Goal: Use online tool/utility: Utilize a website feature to perform a specific function

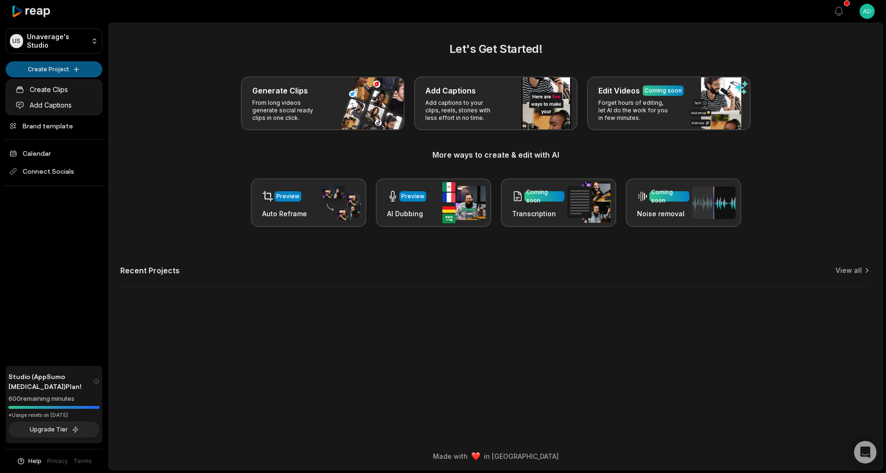
click at [70, 69] on html "US Unaverage's Studio Create Project Home Projects Brand template Calendar Conn…" at bounding box center [443, 236] width 886 height 473
click at [65, 85] on link "Create Clips" at bounding box center [54, 90] width 92 height 16
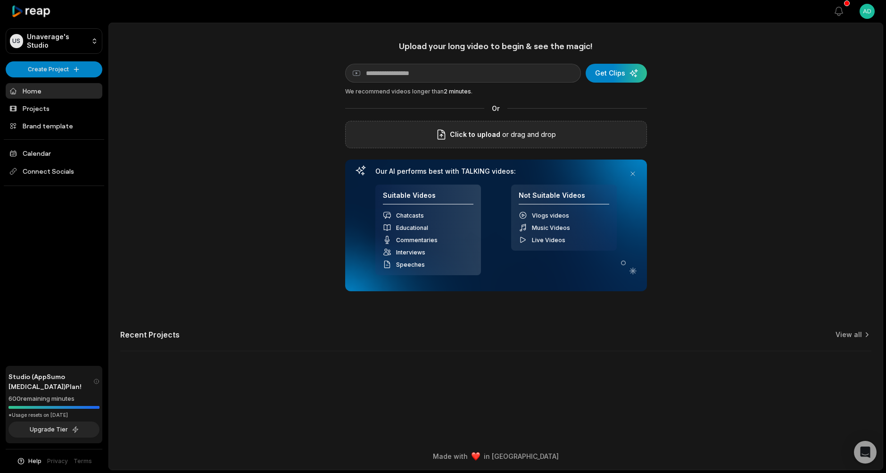
click at [538, 137] on p "or drag and drop" at bounding box center [528, 134] width 56 height 11
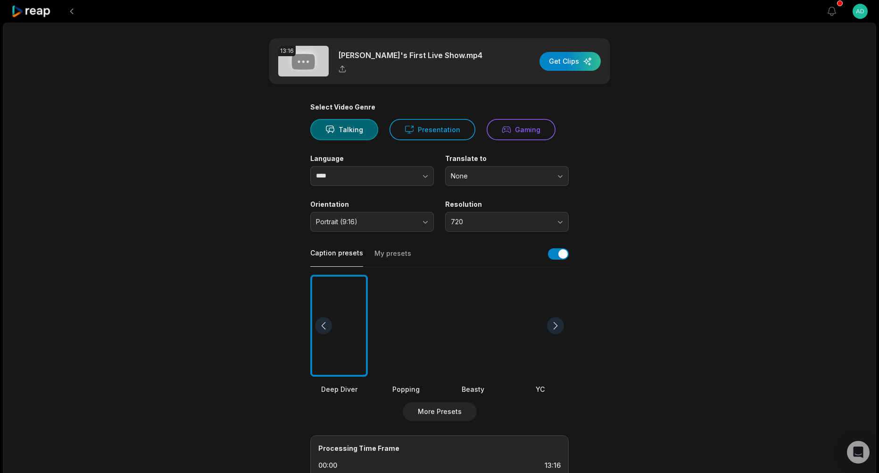
scroll to position [94, 0]
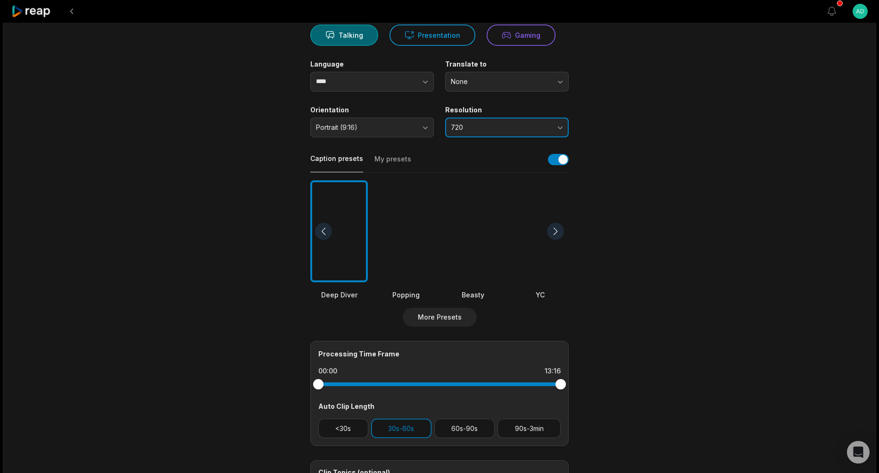
click at [486, 124] on span "720" at bounding box center [500, 127] width 99 height 8
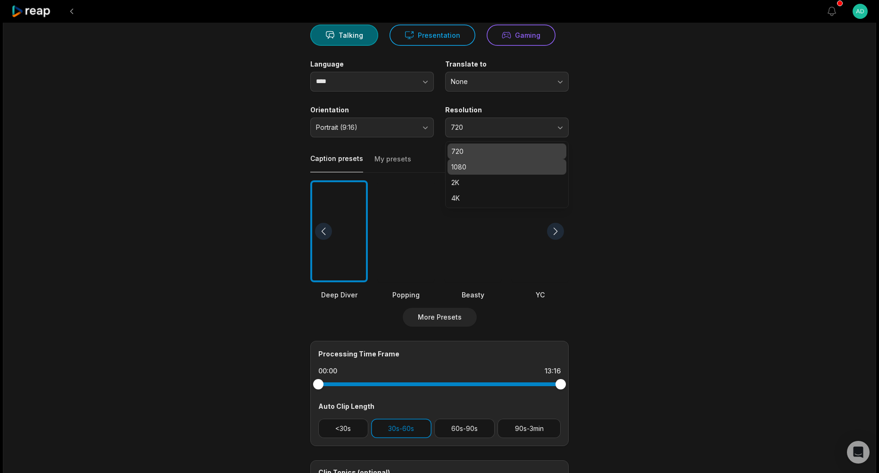
click at [489, 167] on p "1080" at bounding box center [506, 167] width 111 height 10
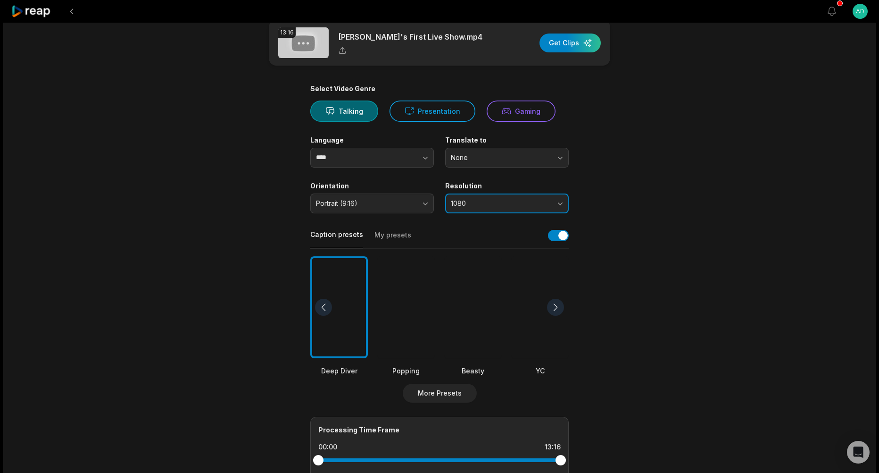
scroll to position [0, 0]
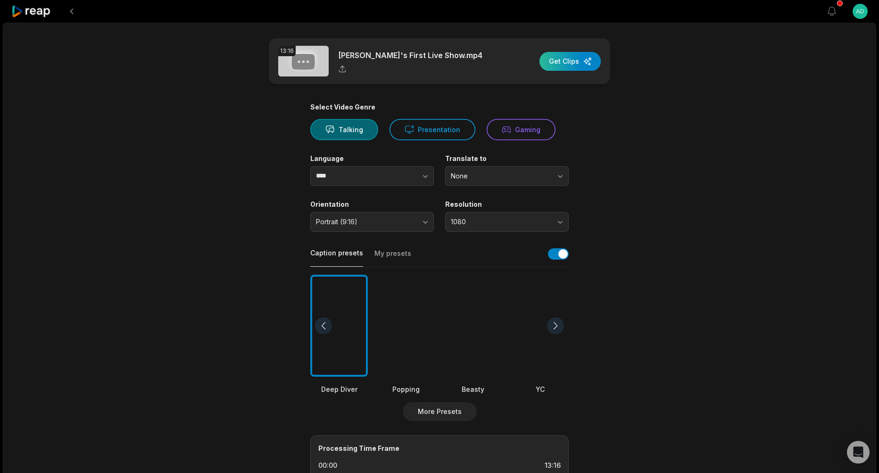
click at [560, 58] on div "button" at bounding box center [570, 61] width 61 height 19
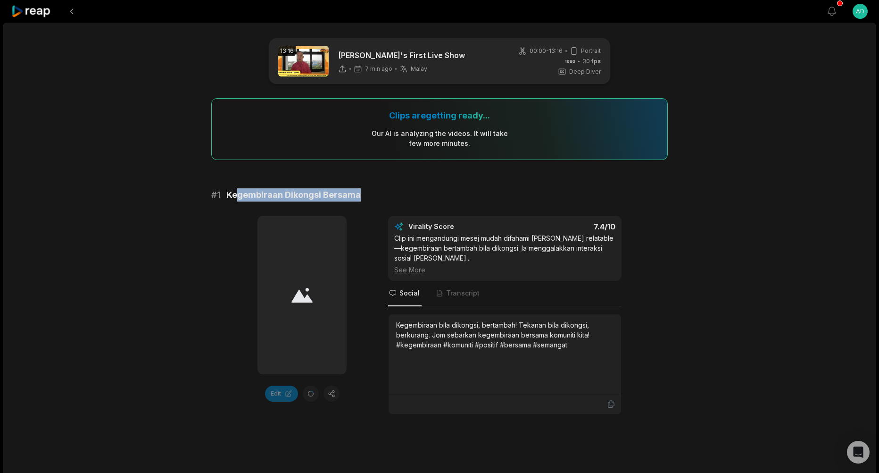
drag, startPoint x: 278, startPoint y: 191, endPoint x: 367, endPoint y: 193, distance: 89.6
click at [367, 193] on div "# 1 Kegembiraan Dikongsi Bersama" at bounding box center [439, 194] width 457 height 13
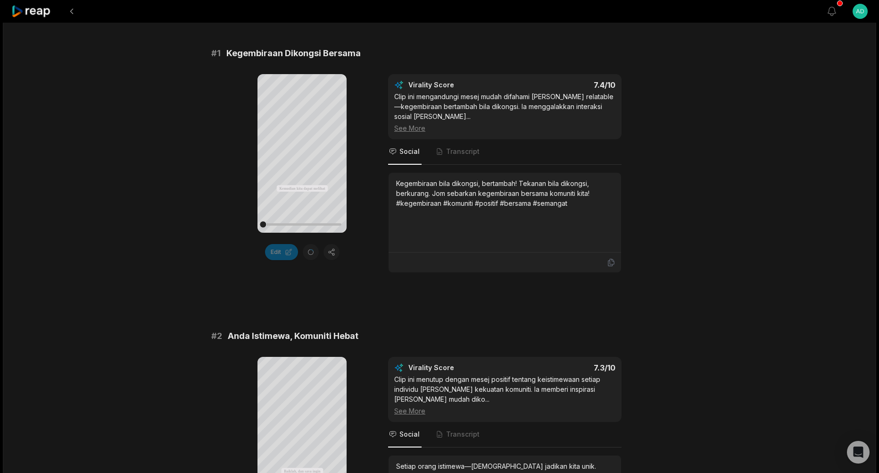
scroll to position [47, 0]
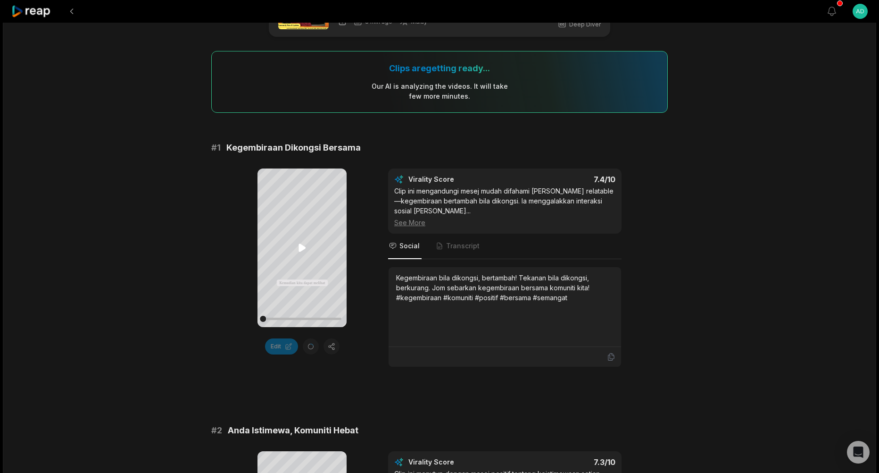
click at [302, 245] on icon at bounding box center [302, 248] width 7 height 8
click at [303, 252] on icon at bounding box center [302, 247] width 11 height 11
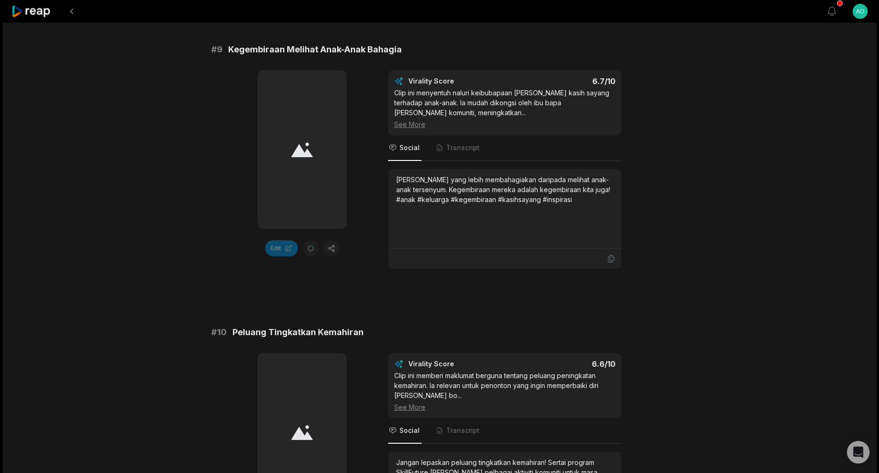
scroll to position [2558, 0]
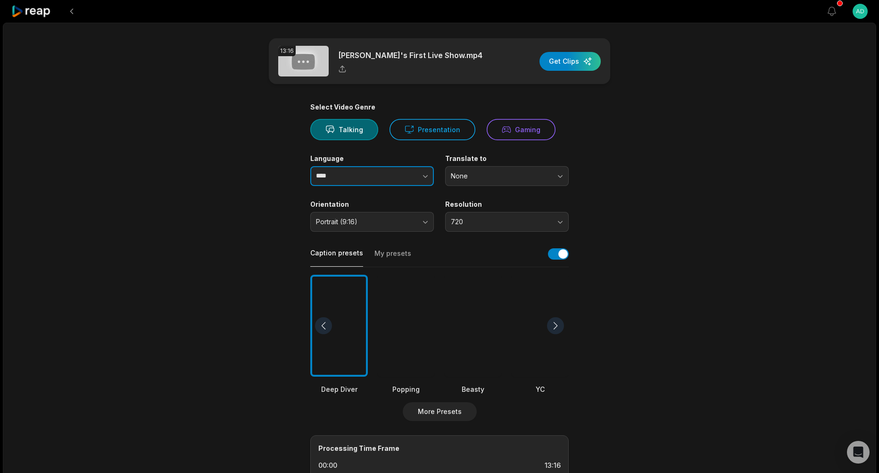
click at [374, 176] on input "****" at bounding box center [372, 176] width 124 height 20
click at [416, 180] on button "button" at bounding box center [407, 176] width 54 height 20
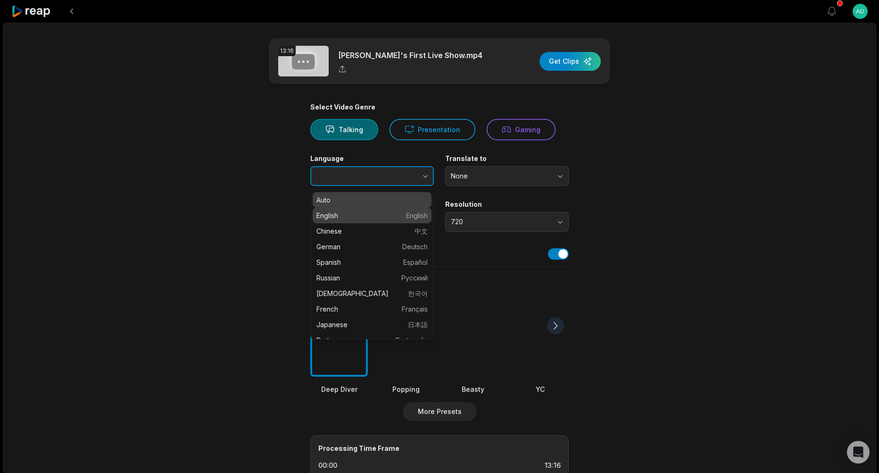
type input "*******"
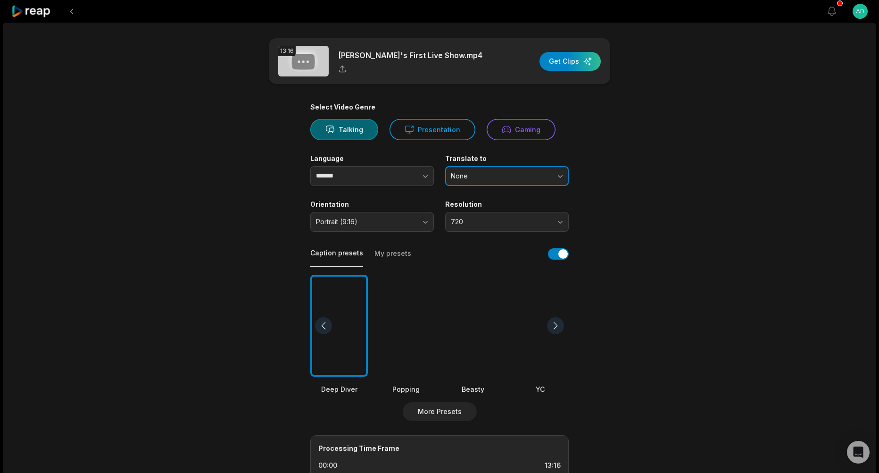
click at [492, 176] on span "None" at bounding box center [500, 176] width 99 height 8
click at [474, 216] on p "English" at bounding box center [506, 215] width 111 height 10
click at [376, 220] on span "Portrait (9:16)" at bounding box center [365, 221] width 99 height 8
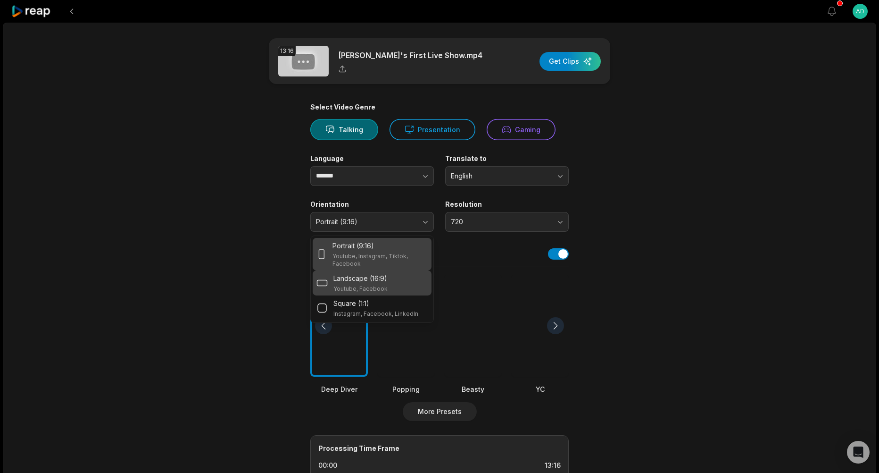
click at [366, 285] on p "Youtube, Facebook" at bounding box center [360, 289] width 54 height 8
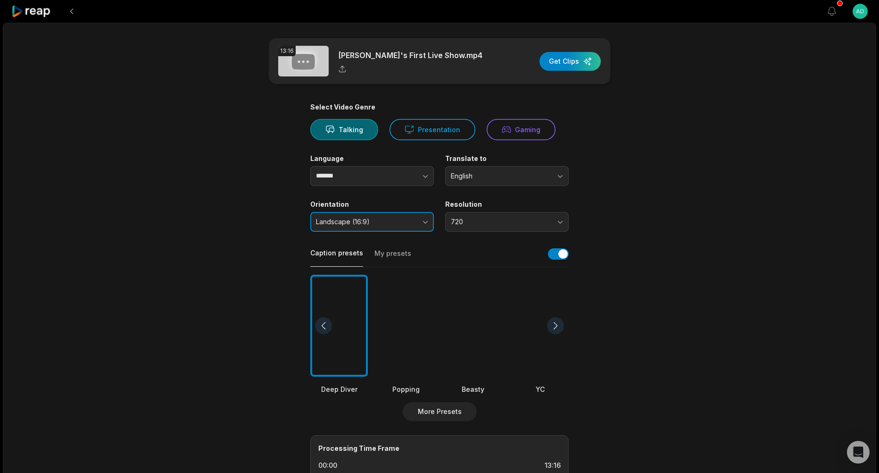
click at [374, 225] on span "Landscape (16:9)" at bounding box center [365, 221] width 99 height 8
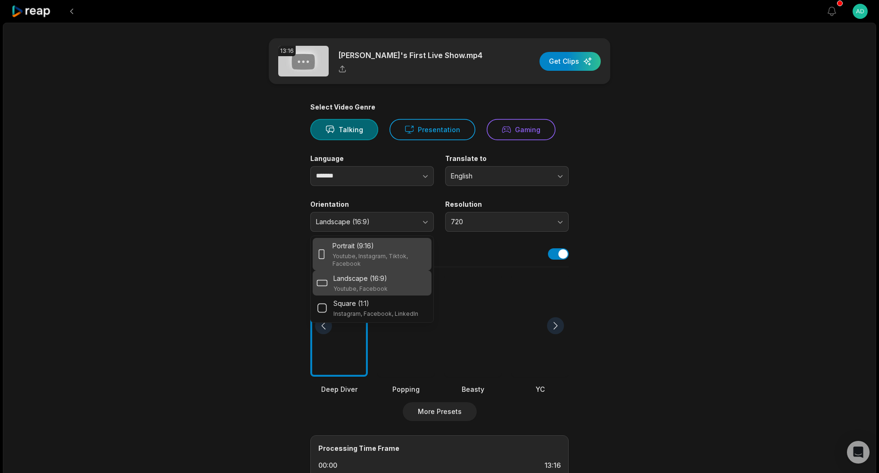
click at [366, 249] on p "Portrait (9:16)" at bounding box center [354, 246] width 42 height 10
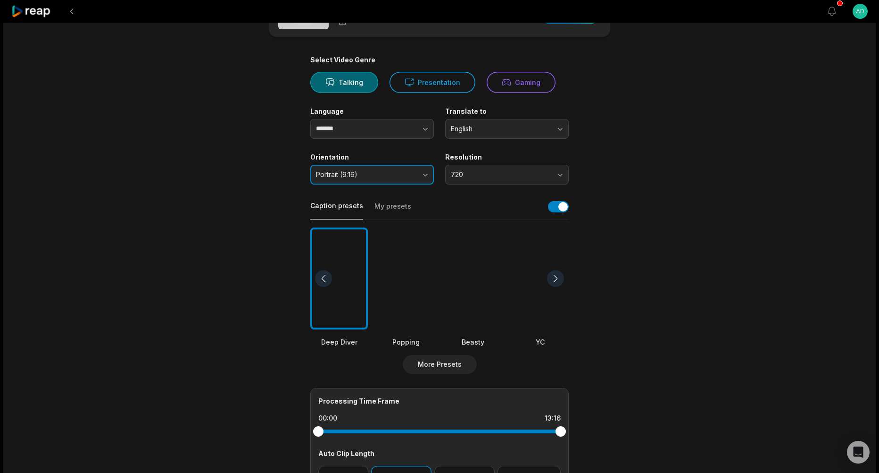
scroll to position [141, 0]
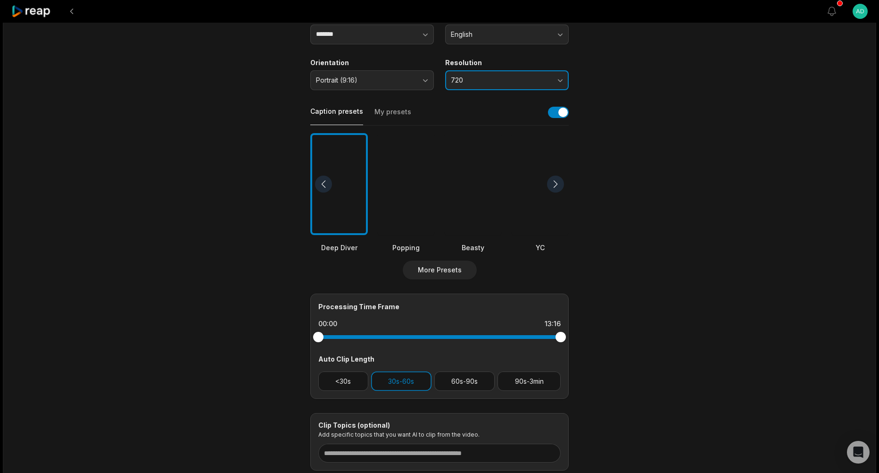
click at [490, 72] on button "720" at bounding box center [507, 80] width 124 height 20
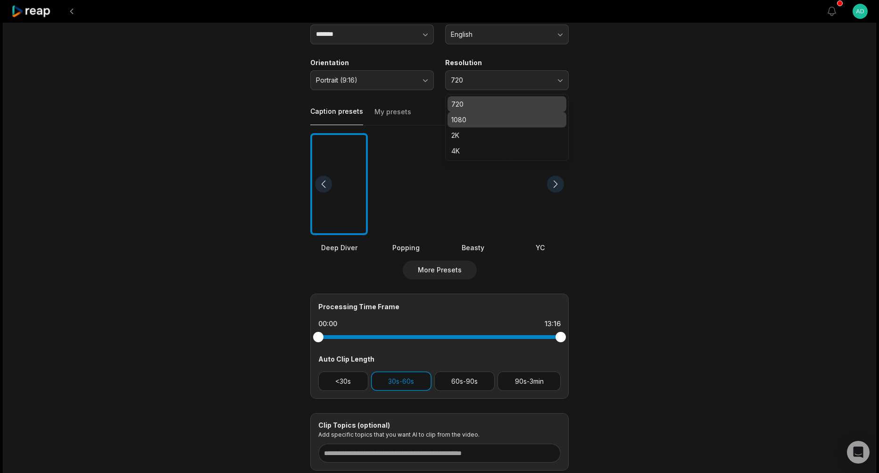
click at [488, 117] on p "1080" at bounding box center [506, 120] width 111 height 10
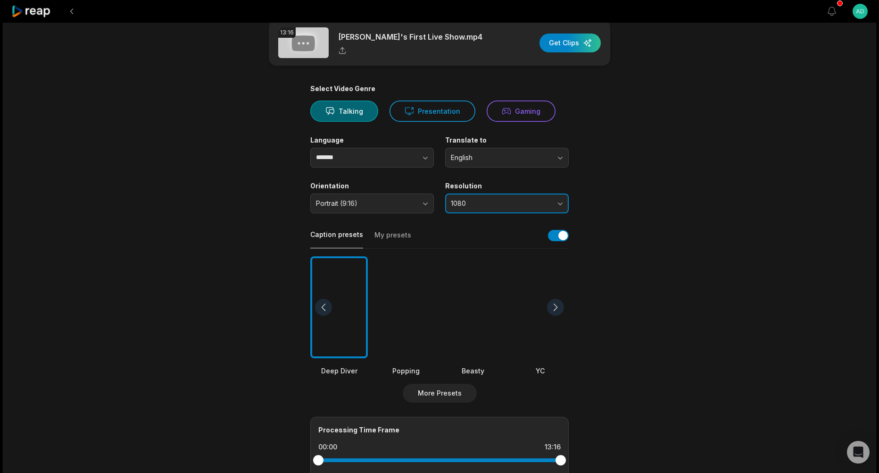
scroll to position [0, 0]
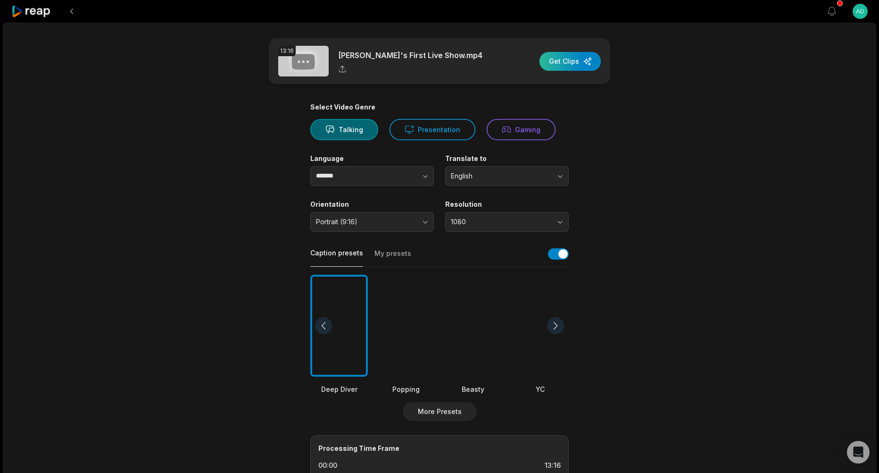
click at [581, 60] on div "button" at bounding box center [570, 61] width 61 height 19
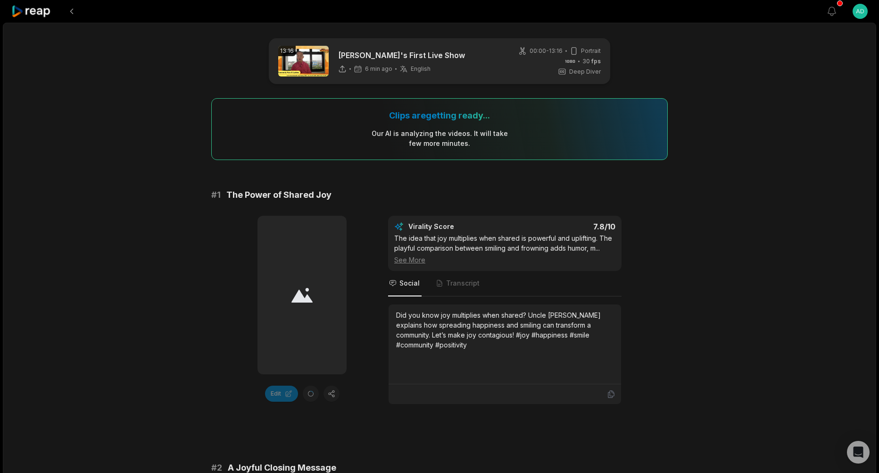
click at [404, 258] on div "See More" at bounding box center [504, 260] width 221 height 10
